Goal: Information Seeking & Learning: Stay updated

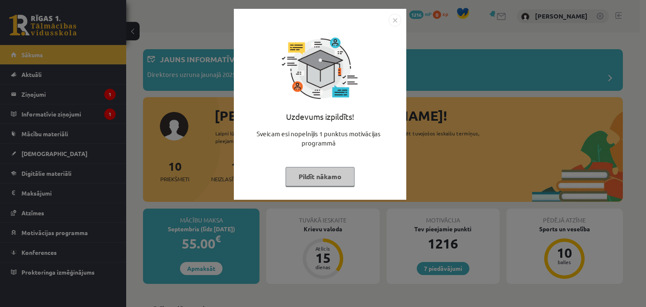
click at [343, 172] on button "Pildīt nākamo" at bounding box center [319, 176] width 69 height 19
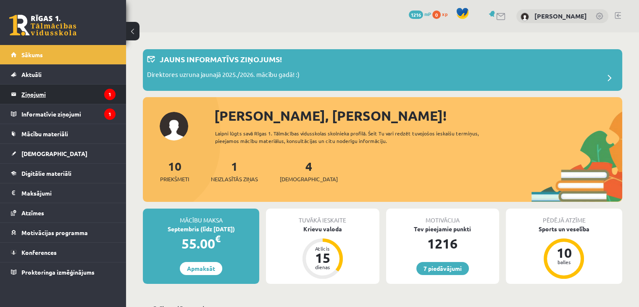
click at [72, 90] on legend "Ziņojumi 1" at bounding box center [68, 93] width 94 height 19
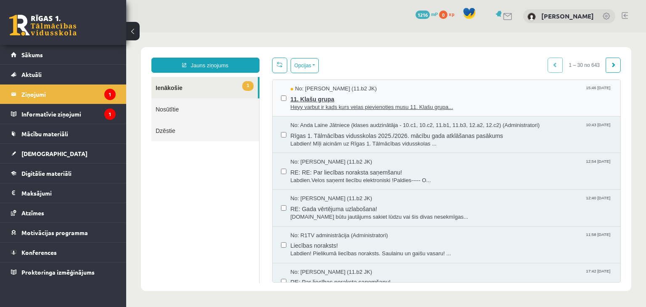
click at [410, 96] on span "11. Klašu grupa" at bounding box center [451, 98] width 322 height 11
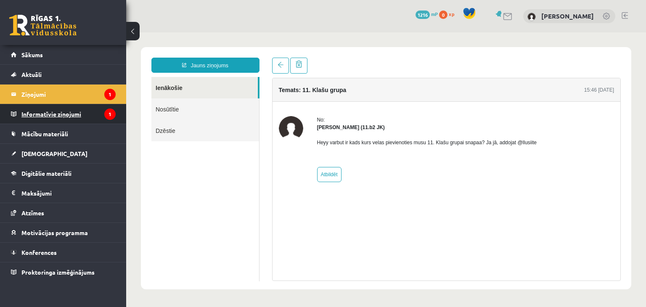
click at [35, 118] on legend "Informatīvie ziņojumi 1" at bounding box center [68, 113] width 94 height 19
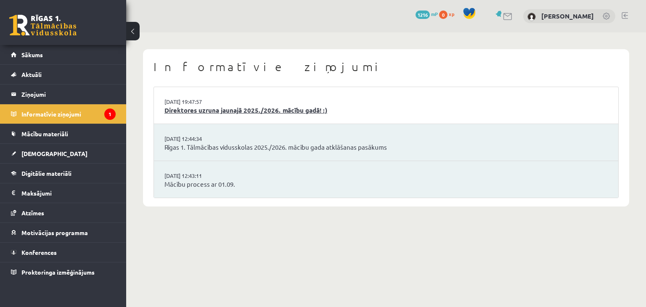
click at [226, 110] on link "Direktores uzruna jaunajā 2025./2026. mācību gadā! :)" at bounding box center [385, 110] width 443 height 10
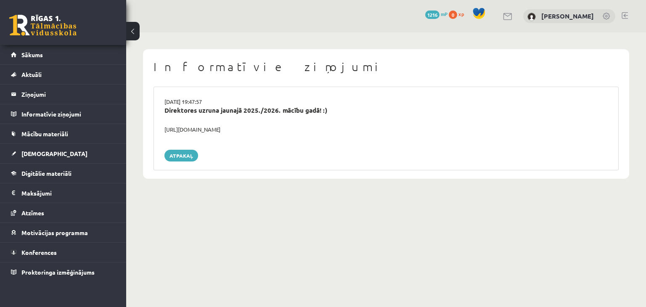
click at [219, 129] on div "https://youtube.com/shorts/lM8RsWyzCn4" at bounding box center [386, 129] width 456 height 8
copy div "https://youtube.com/shorts/lM8RsWyzCn4"
